Goal: Task Accomplishment & Management: Manage account settings

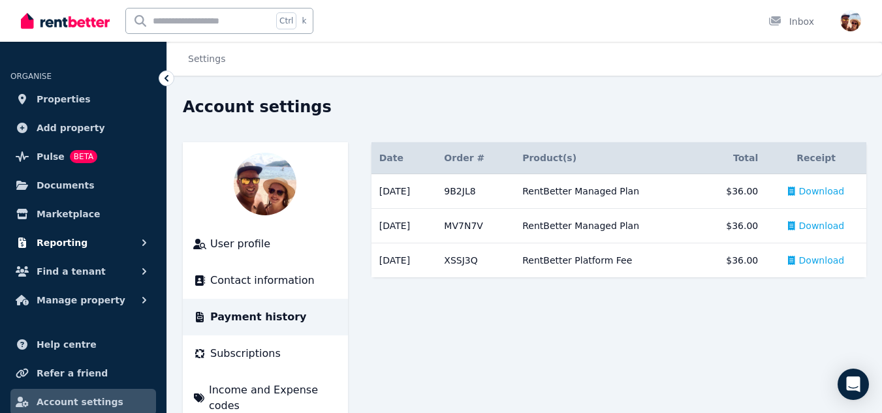
click at [103, 247] on button "Reporting" at bounding box center [83, 243] width 146 height 26
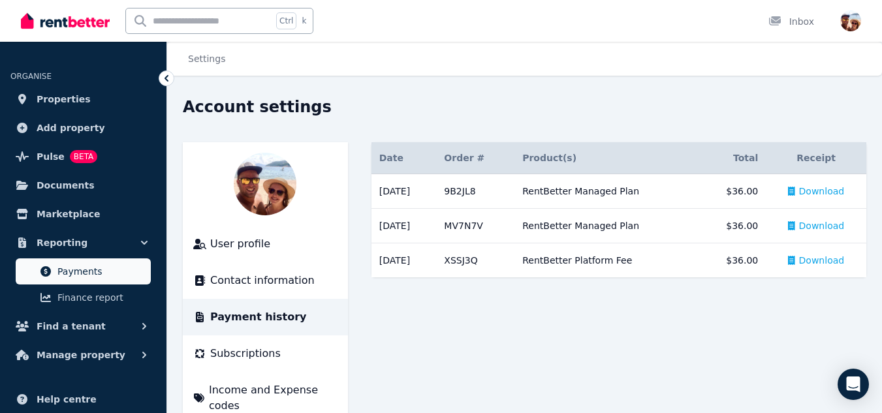
click at [91, 268] on span "Payments" at bounding box center [101, 272] width 88 height 16
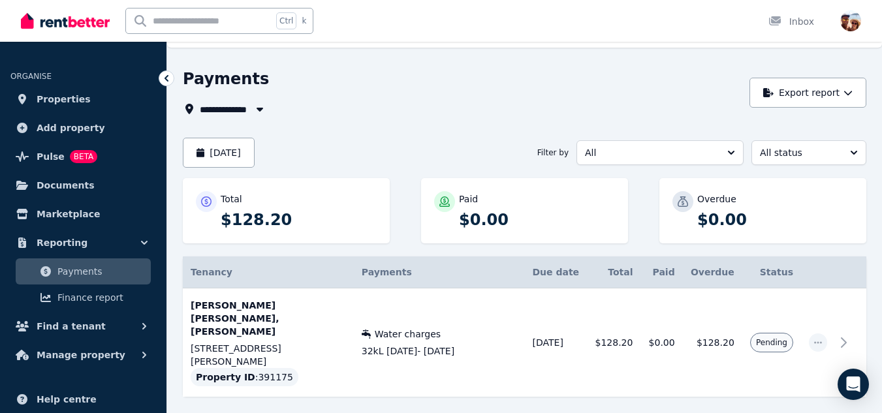
scroll to position [33, 0]
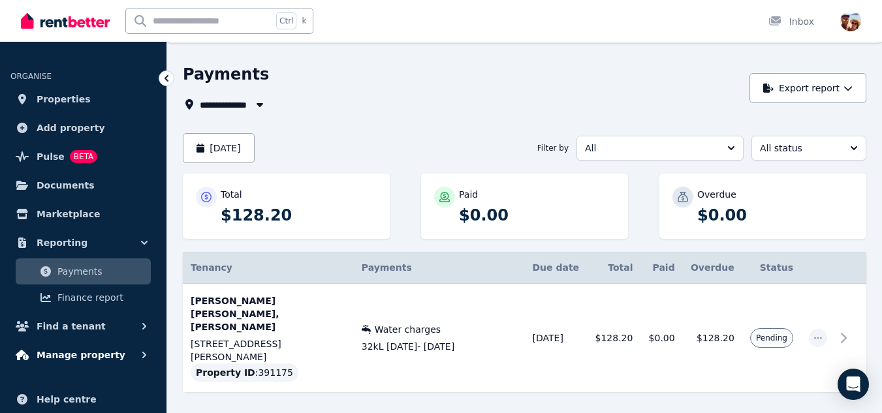
click at [91, 360] on span "Manage property" at bounding box center [81, 355] width 89 height 16
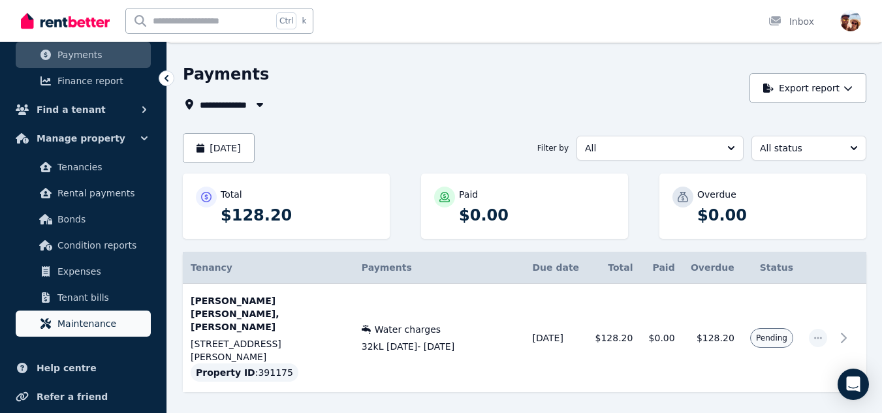
scroll to position [217, 0]
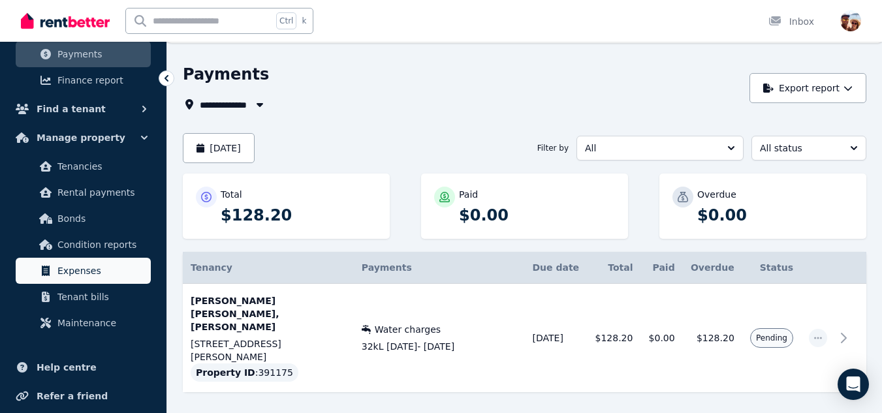
click at [72, 270] on span "Expenses" at bounding box center [101, 271] width 88 height 16
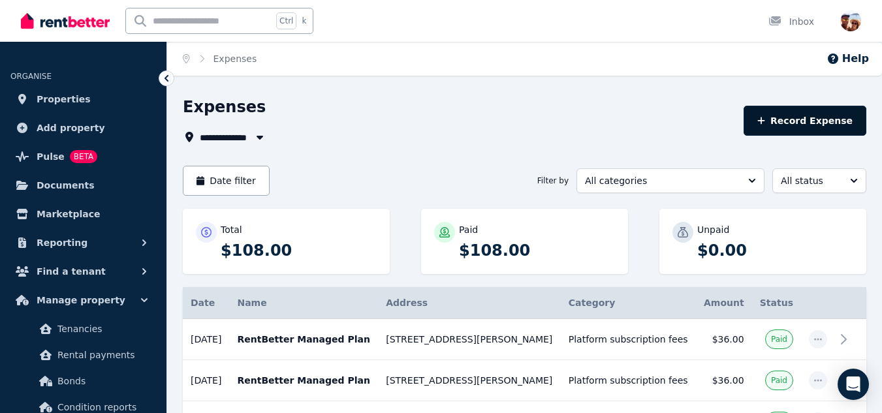
click at [802, 119] on button "Record Expense" at bounding box center [804, 121] width 123 height 30
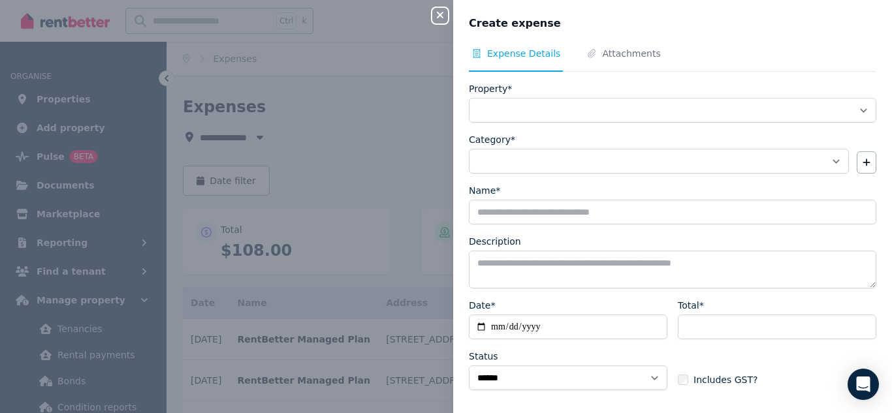
click at [439, 17] on icon "button" at bounding box center [440, 15] width 7 height 7
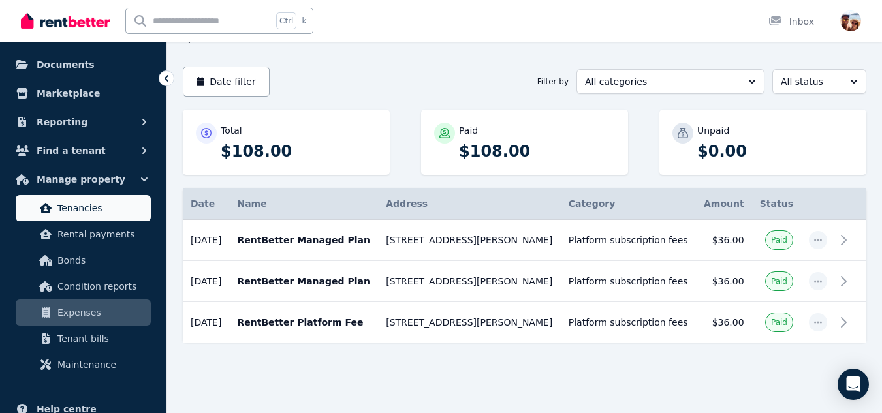
scroll to position [123, 0]
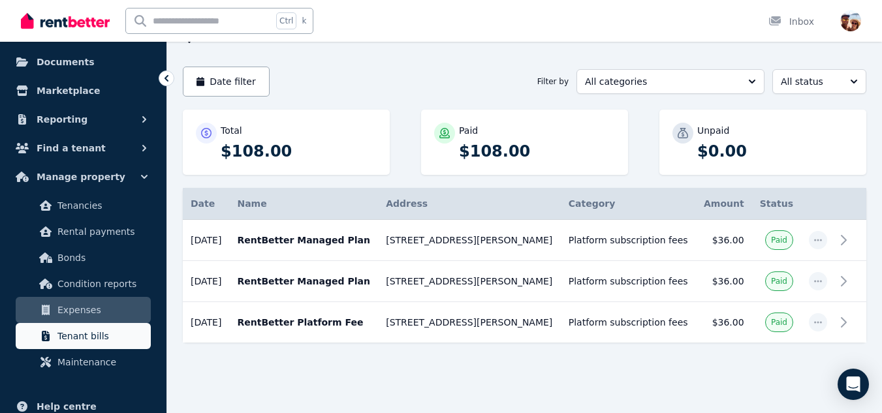
click at [83, 343] on span "Tenant bills" at bounding box center [101, 336] width 88 height 16
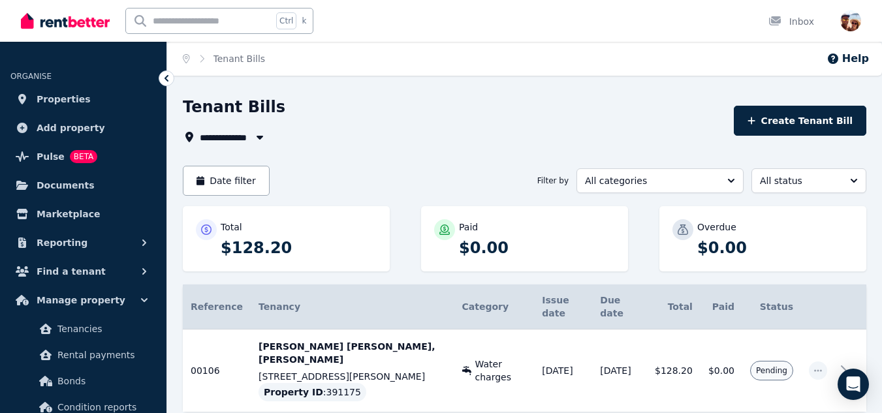
scroll to position [20, 0]
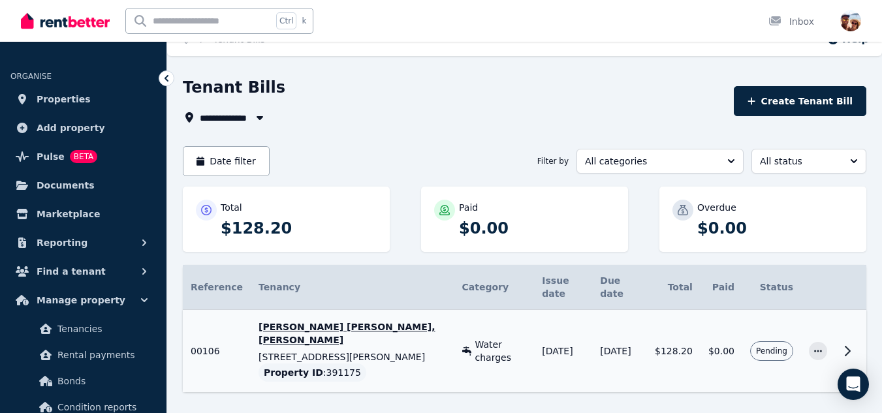
click at [775, 346] on span "Pending" at bounding box center [771, 351] width 31 height 10
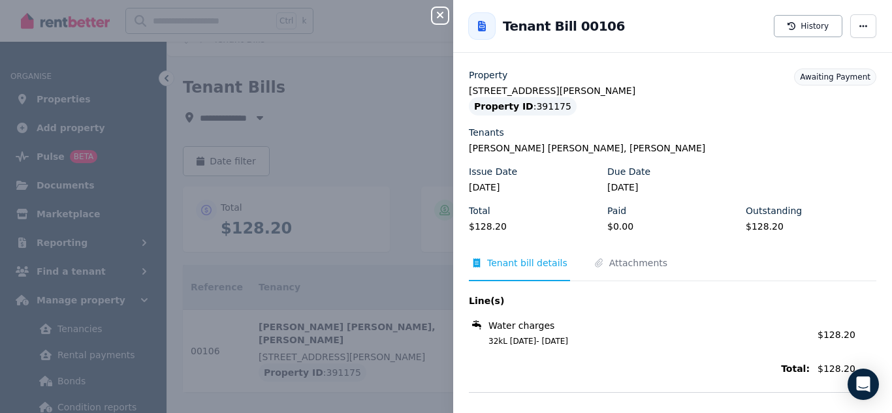
click at [433, 18] on icon "button" at bounding box center [440, 15] width 16 height 10
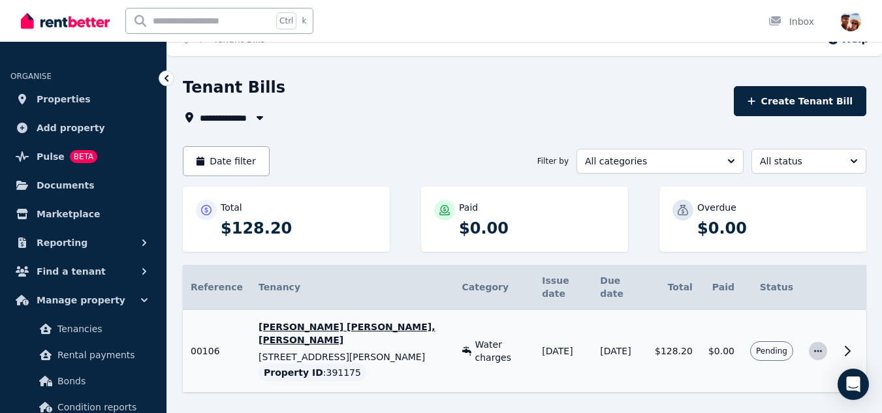
click at [819, 347] on icon "button" at bounding box center [818, 351] width 10 height 9
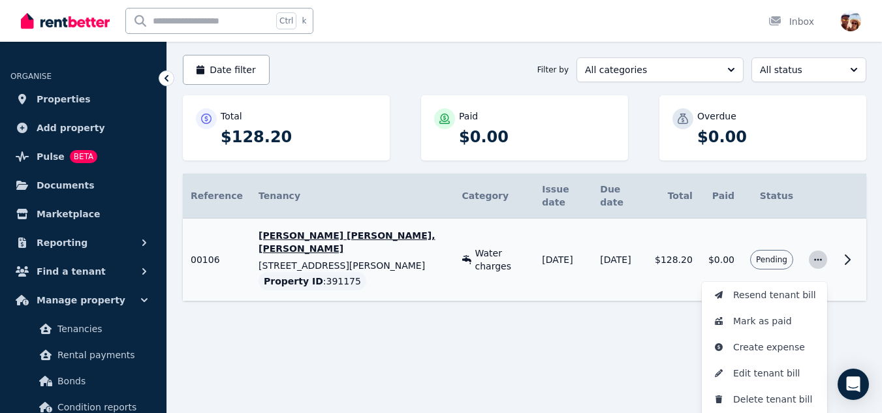
scroll to position [117, 0]
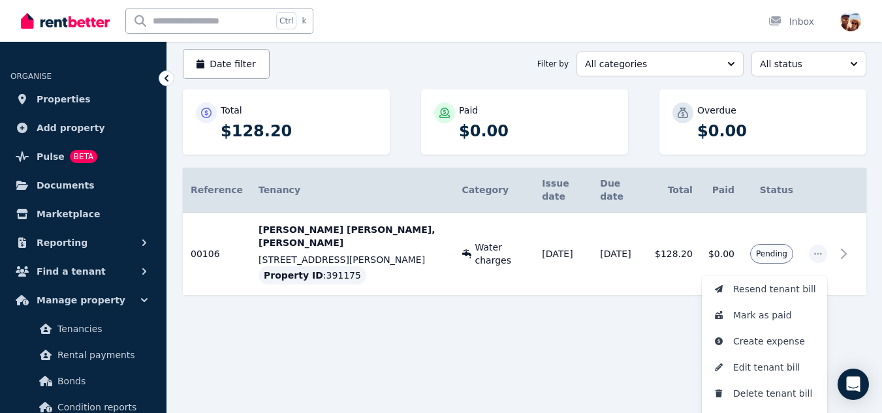
click at [584, 296] on html "**********" at bounding box center [441, 89] width 882 height 413
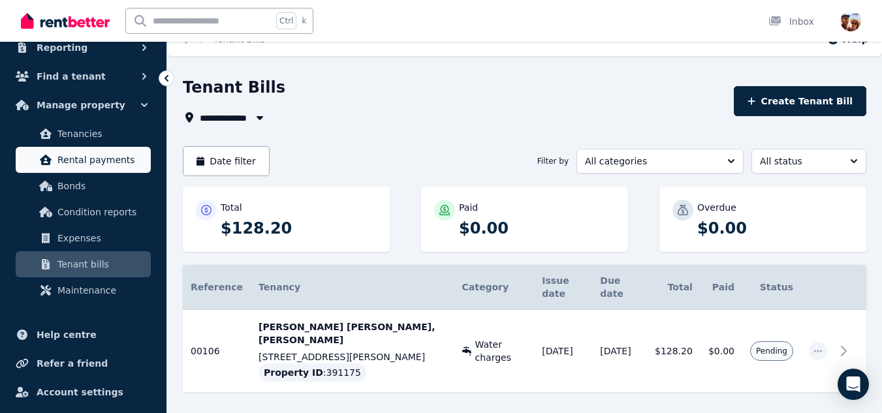
scroll to position [197, 0]
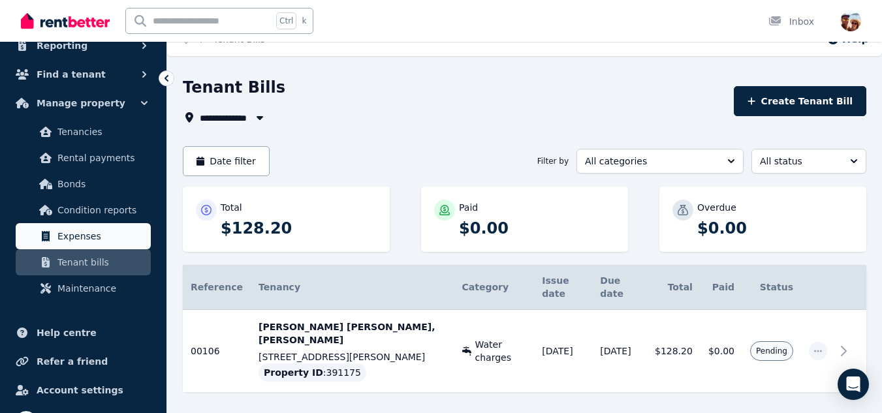
click at [78, 234] on span "Expenses" at bounding box center [101, 236] width 88 height 16
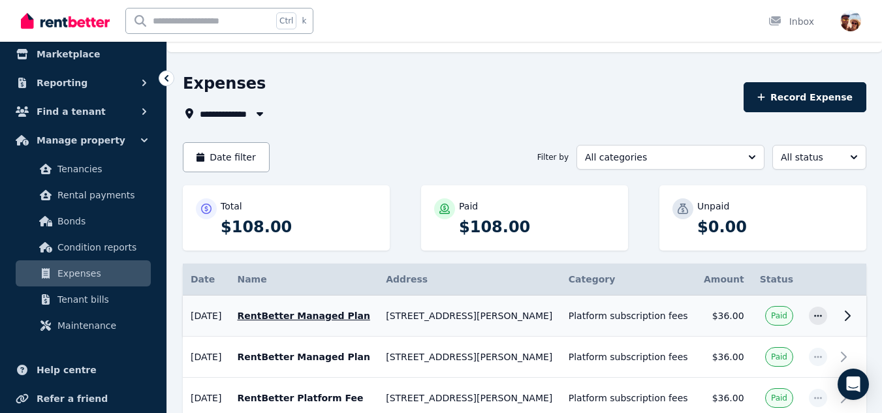
scroll to position [24, 0]
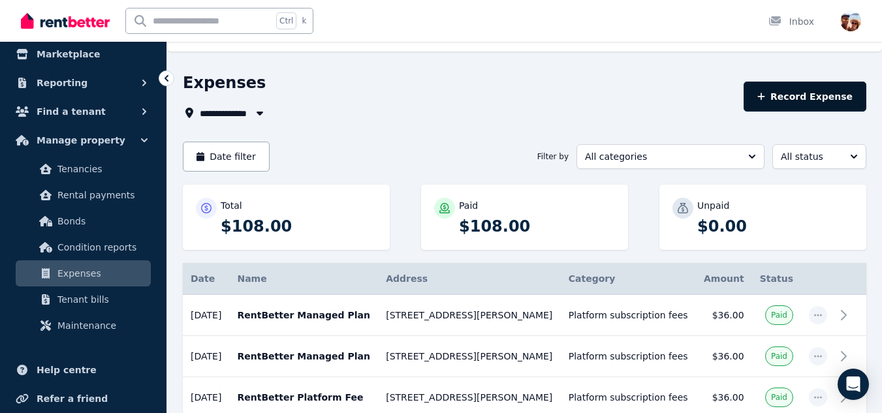
click at [807, 96] on button "Record Expense" at bounding box center [804, 97] width 123 height 30
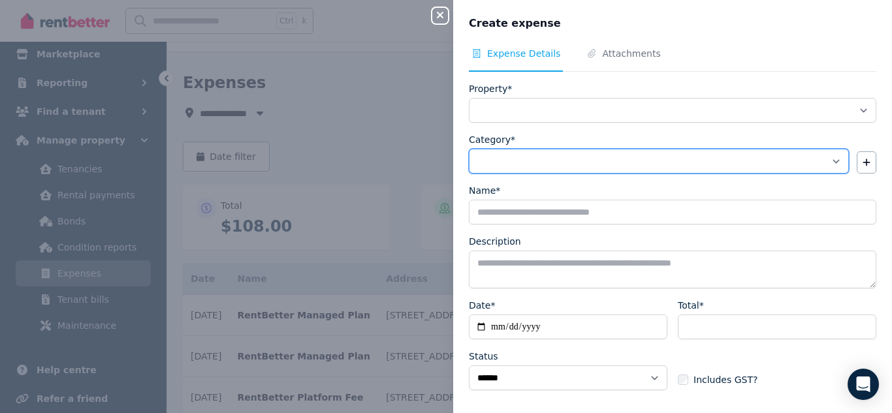
click at [734, 166] on select "**********" at bounding box center [659, 161] width 380 height 25
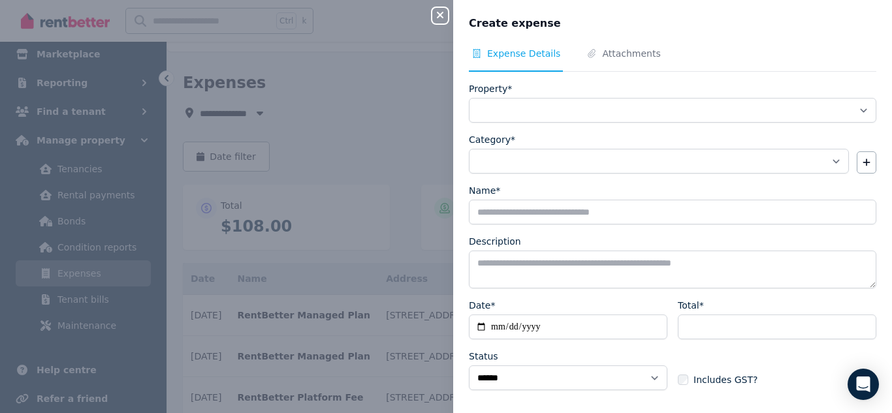
click at [442, 14] on icon "button" at bounding box center [440, 15] width 7 height 7
